Goal: Navigation & Orientation: Go to known website

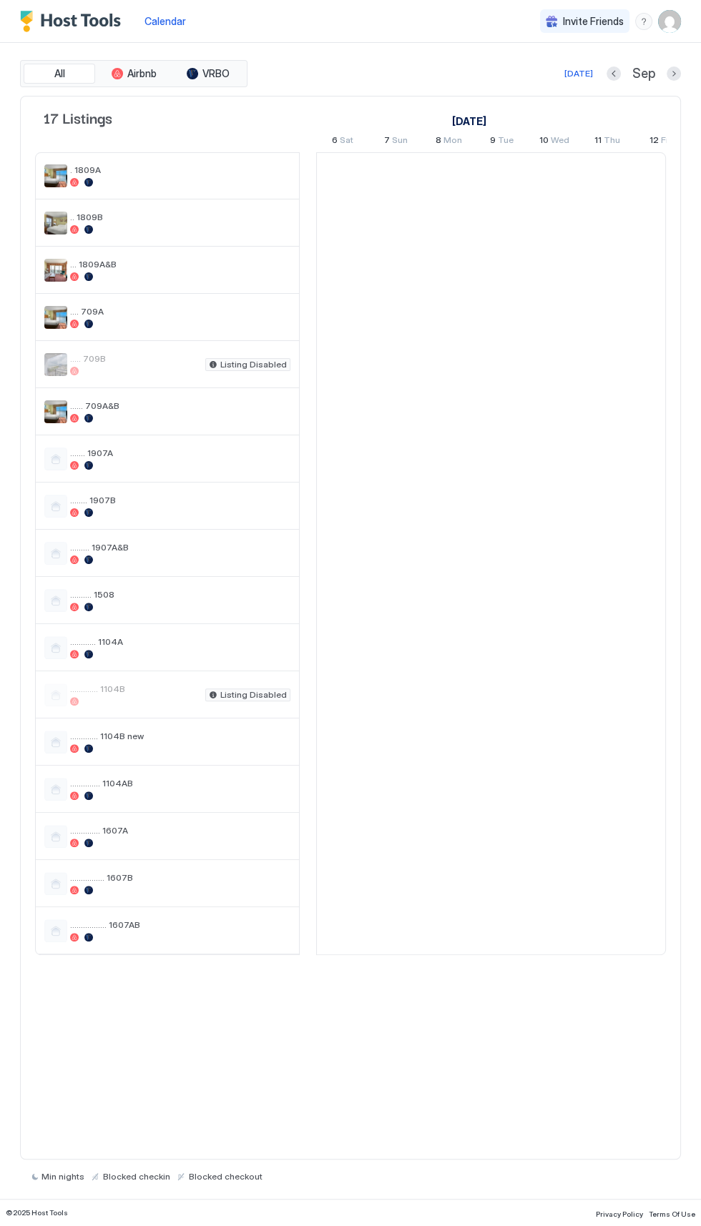
scroll to position [0, 794]
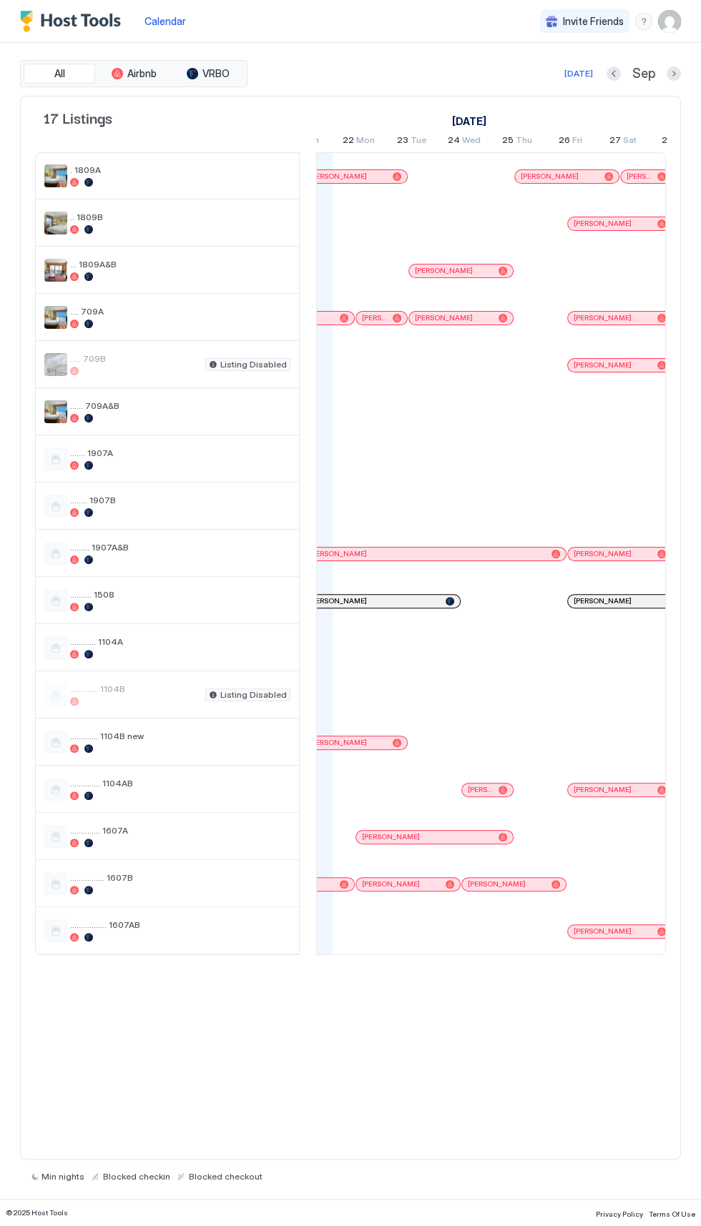
scroll to position [0, 831]
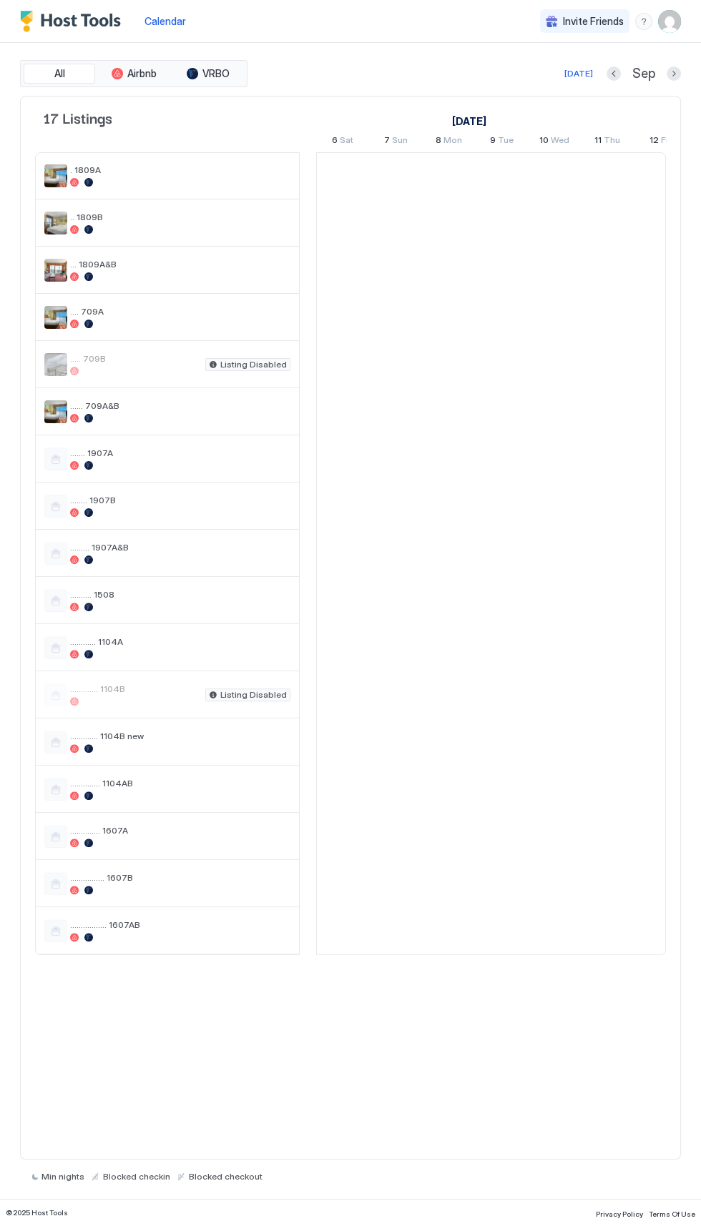
scroll to position [0, 794]
